Goal: Check status: Check status

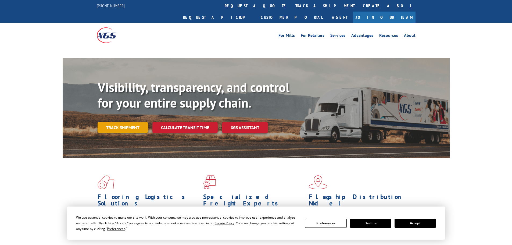
click at [130, 119] on div "Visibility, transparency, and control for your entire supply chain. Track shipm…" at bounding box center [274, 117] width 352 height 75
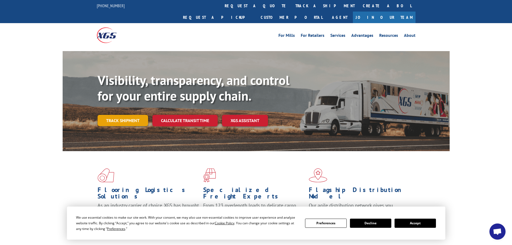
click at [128, 115] on link "Track shipment" at bounding box center [123, 120] width 51 height 11
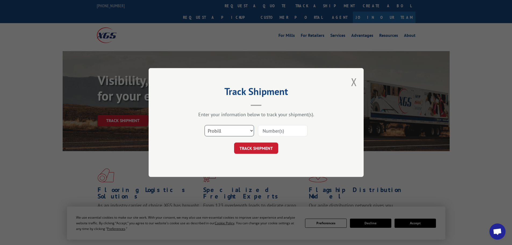
click at [236, 132] on select "Select category... Probill BOL PO" at bounding box center [228, 130] width 49 height 11
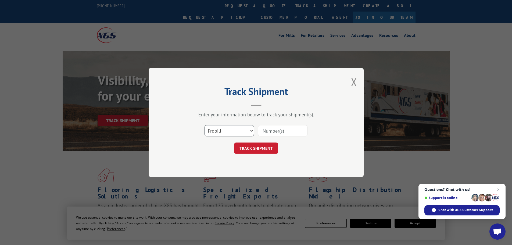
select select "bol"
click at [204, 125] on select "Select category... Probill BOL PO" at bounding box center [228, 130] width 49 height 11
click at [264, 131] on input at bounding box center [282, 130] width 49 height 11
paste input "6009290"
type input "6009290"
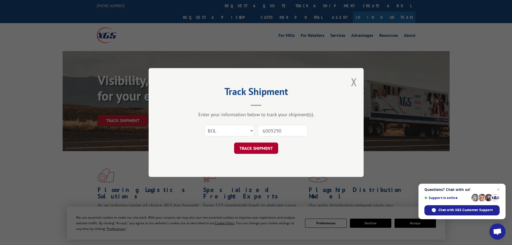
click at [268, 147] on button "TRACK SHIPMENT" at bounding box center [256, 147] width 44 height 11
